Goal: Communication & Community: Answer question/provide support

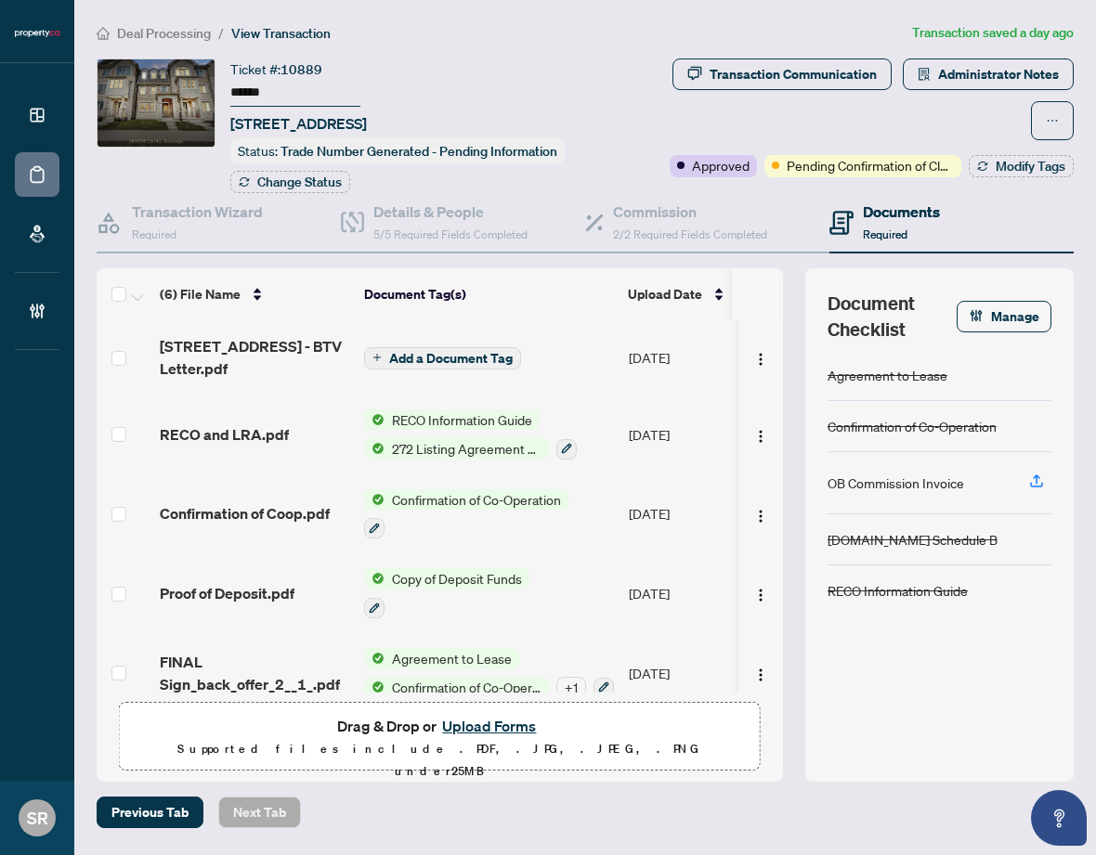
scroll to position [102, 0]
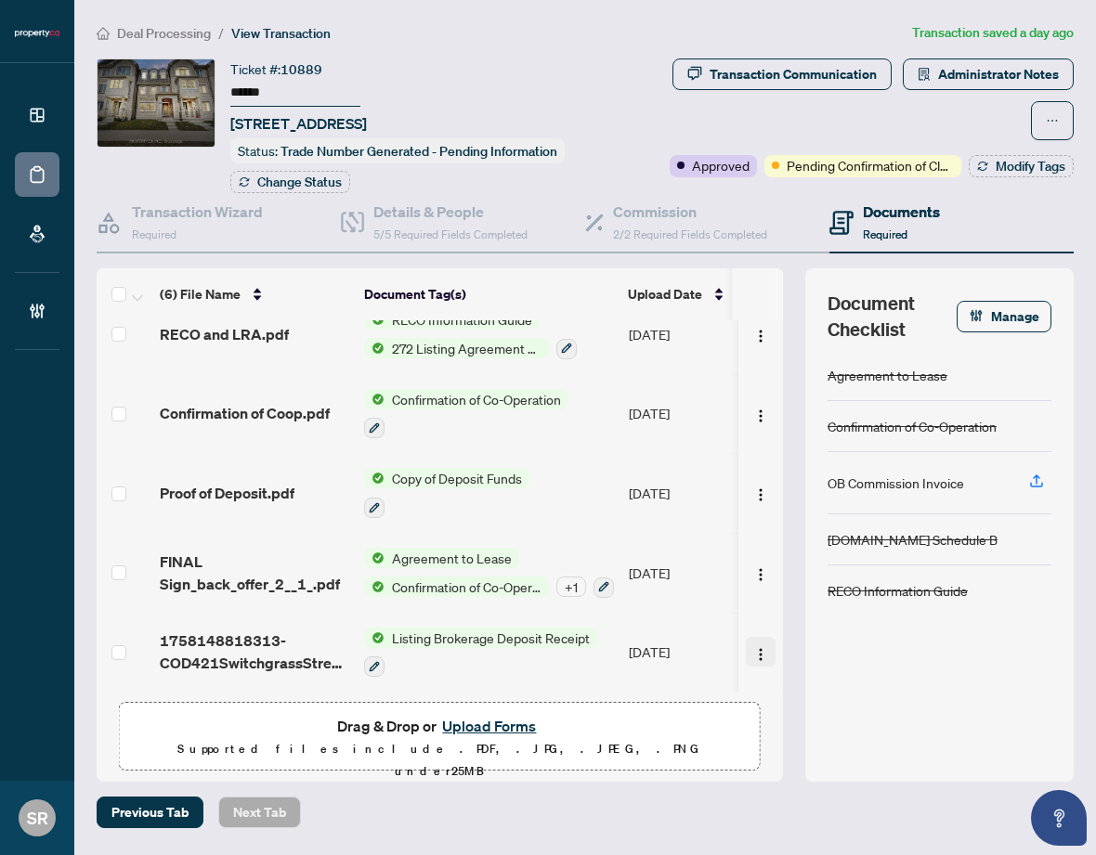
click at [754, 647] on img "button" at bounding box center [760, 654] width 15 height 15
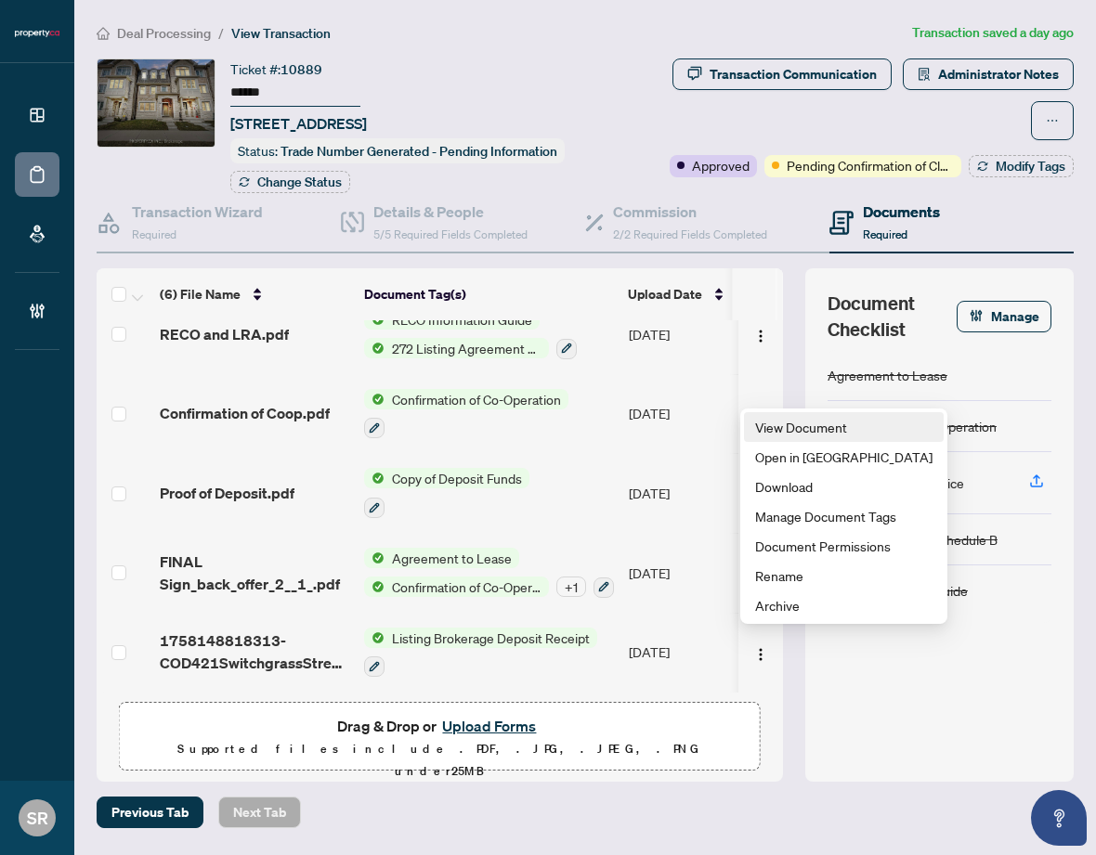
click at [818, 420] on span "View Document" at bounding box center [843, 427] width 177 height 20
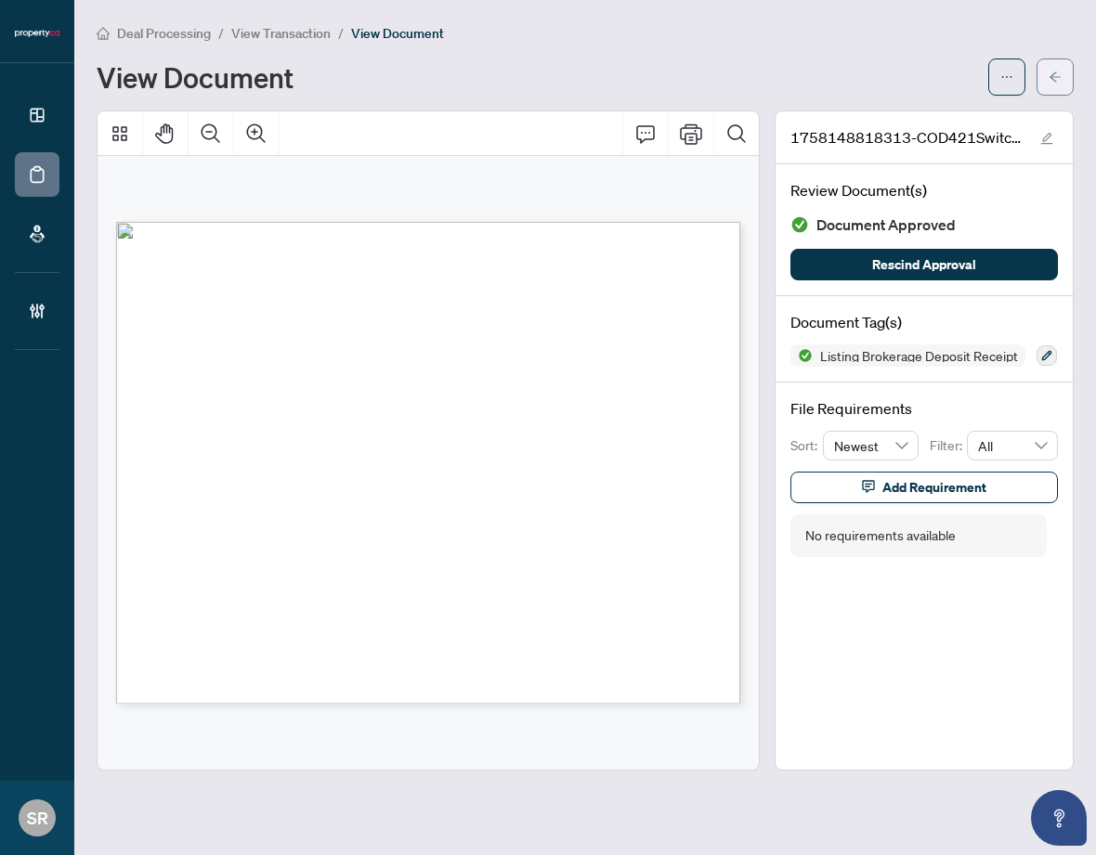
click at [1059, 75] on icon "arrow-left" at bounding box center [1054, 77] width 13 height 13
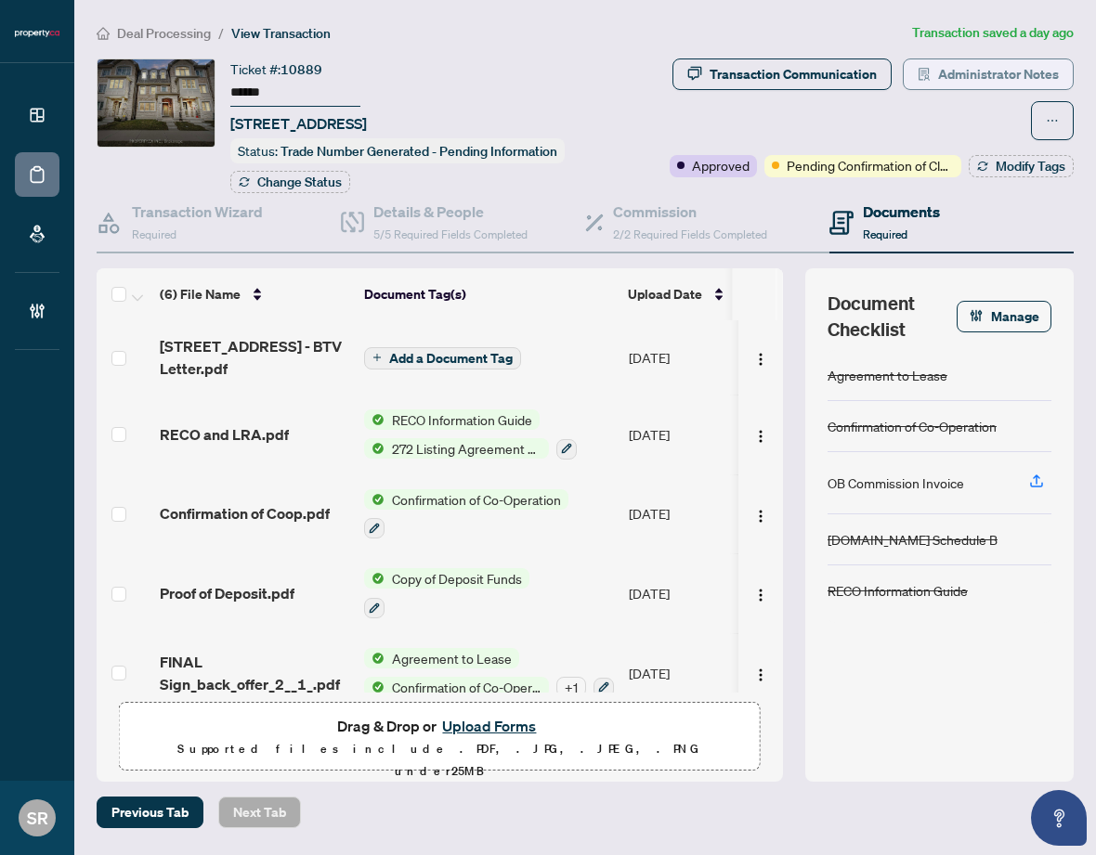
click at [983, 66] on span "Administrator Notes" at bounding box center [998, 74] width 121 height 30
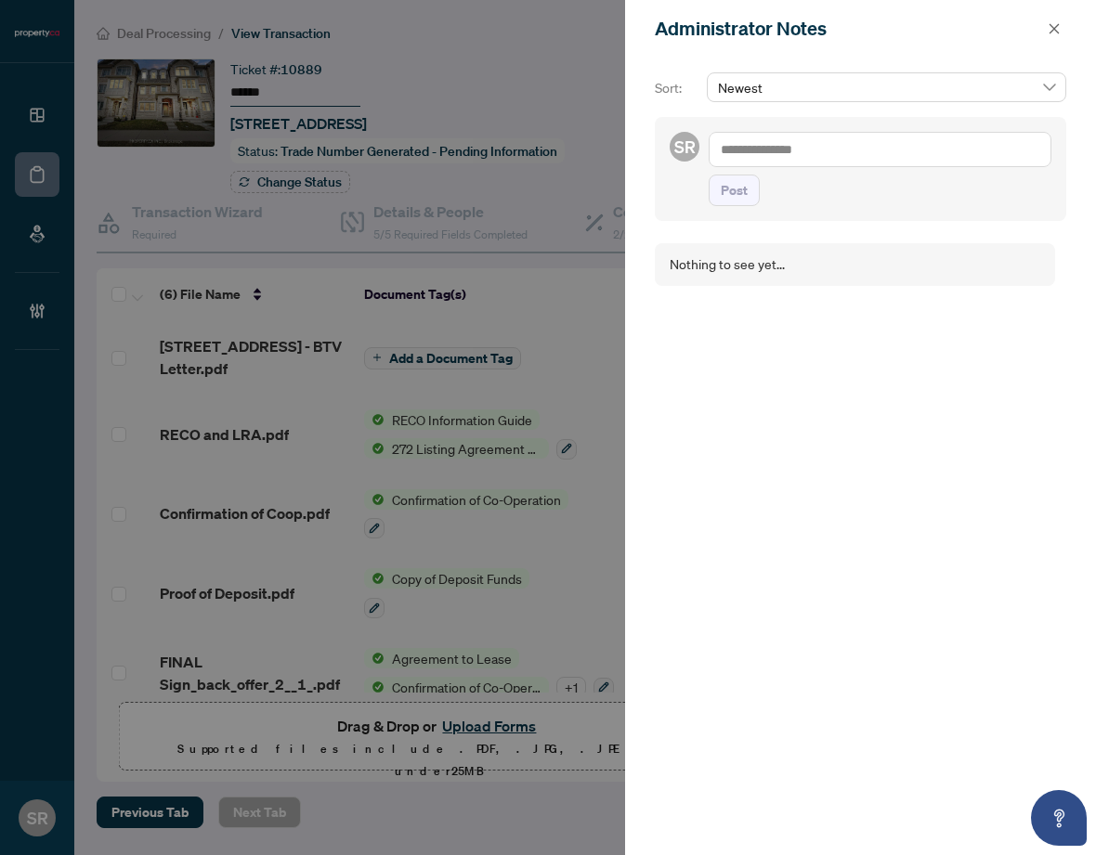
click at [773, 150] on textarea at bounding box center [879, 149] width 343 height 35
type textarea "**********"
click at [741, 206] on span "Post" at bounding box center [734, 209] width 27 height 30
